Goal: Information Seeking & Learning: Learn about a topic

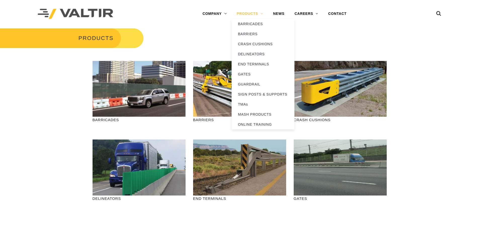
click at [261, 14] on link "PRODUCTS" at bounding box center [249, 14] width 36 height 10
click at [251, 105] on link "TMAs" at bounding box center [262, 104] width 63 height 10
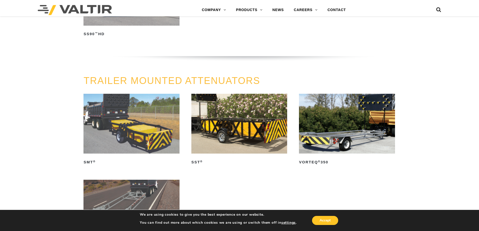
scroll to position [553, 0]
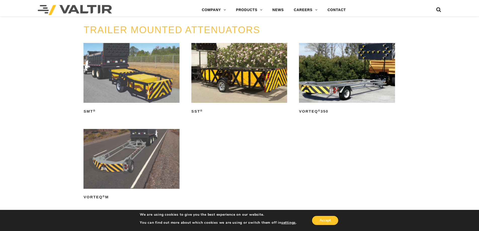
click at [121, 78] on img at bounding box center [131, 73] width 96 height 60
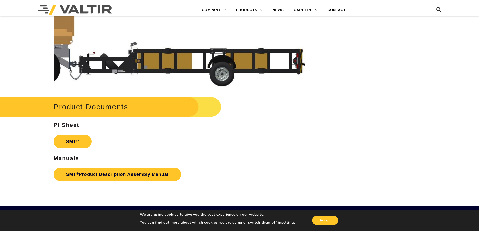
scroll to position [1432, 0]
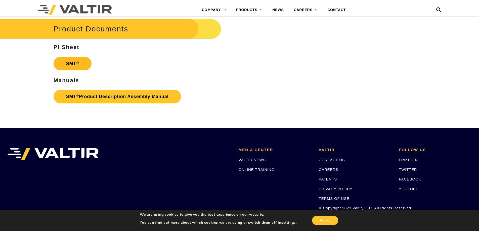
click at [73, 62] on link "SMT ®" at bounding box center [73, 64] width 38 height 14
